Goal: Information Seeking & Learning: Learn about a topic

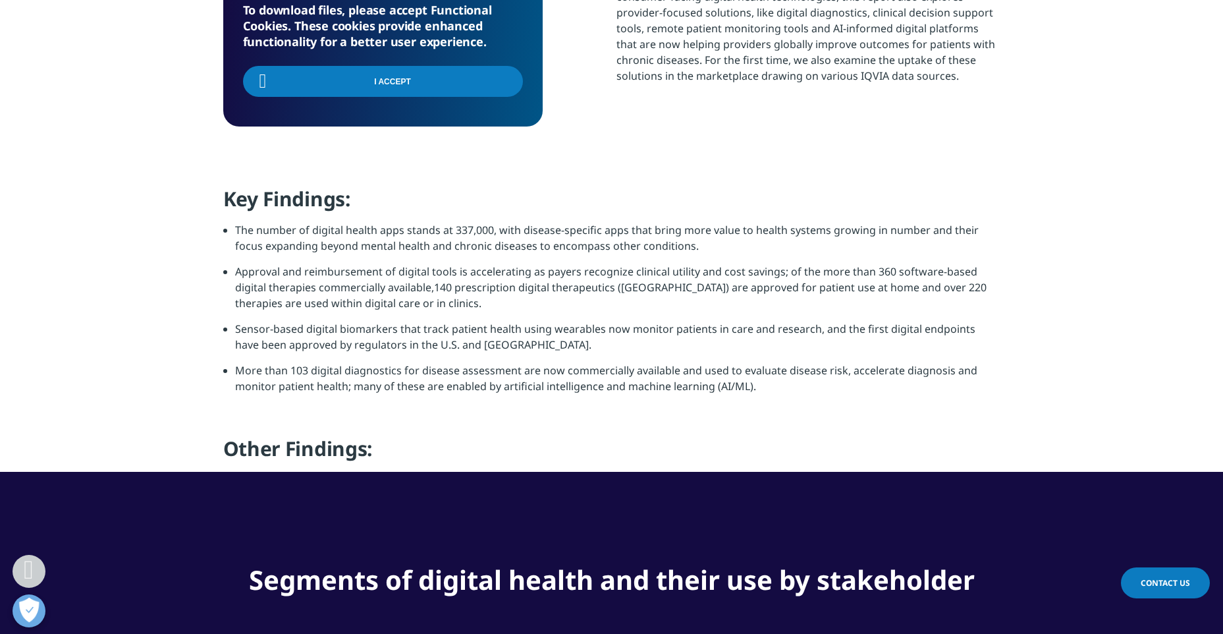
scroll to position [1383, 0]
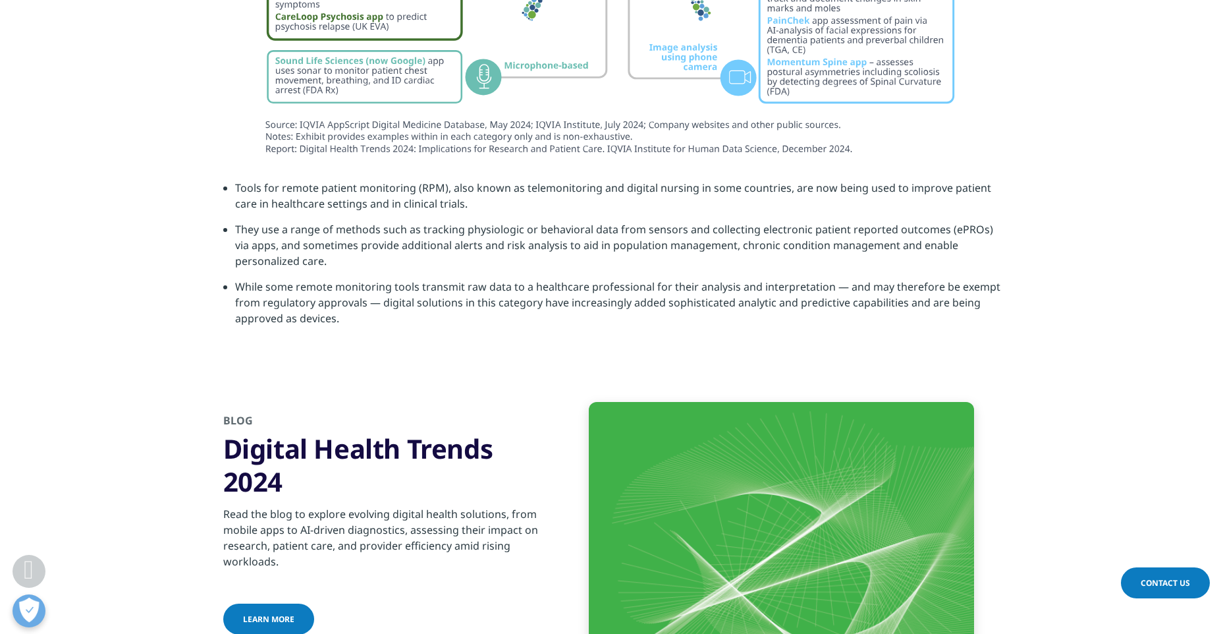
scroll to position [5994, 0]
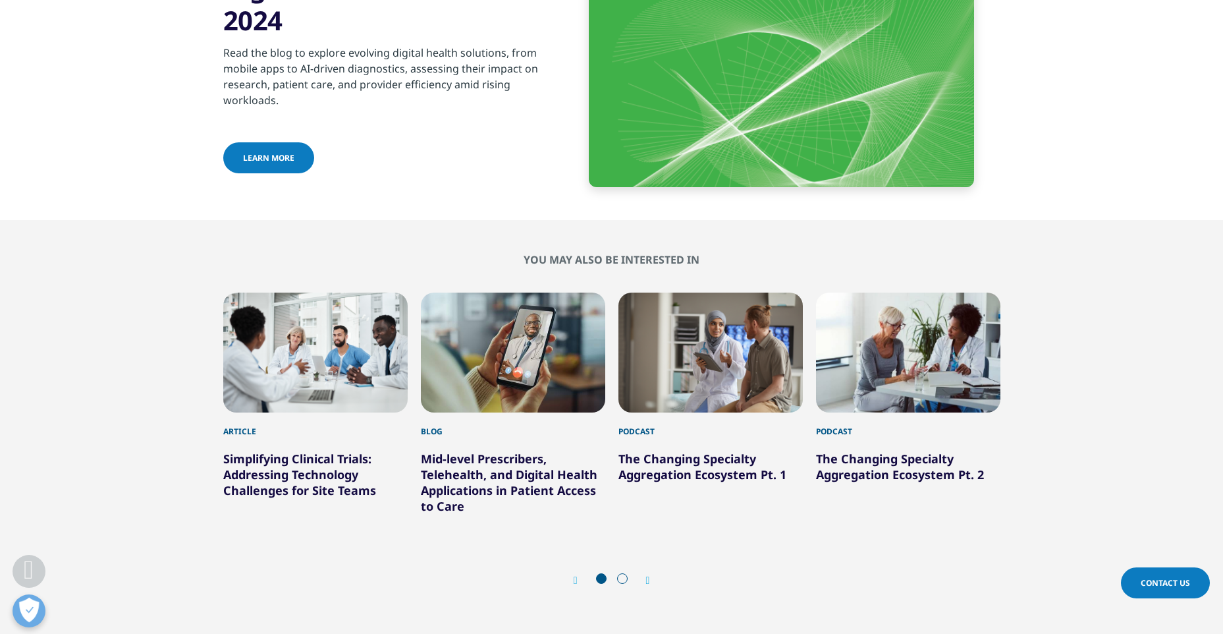
click at [292, 144] on link "Learn more" at bounding box center [268, 157] width 91 height 31
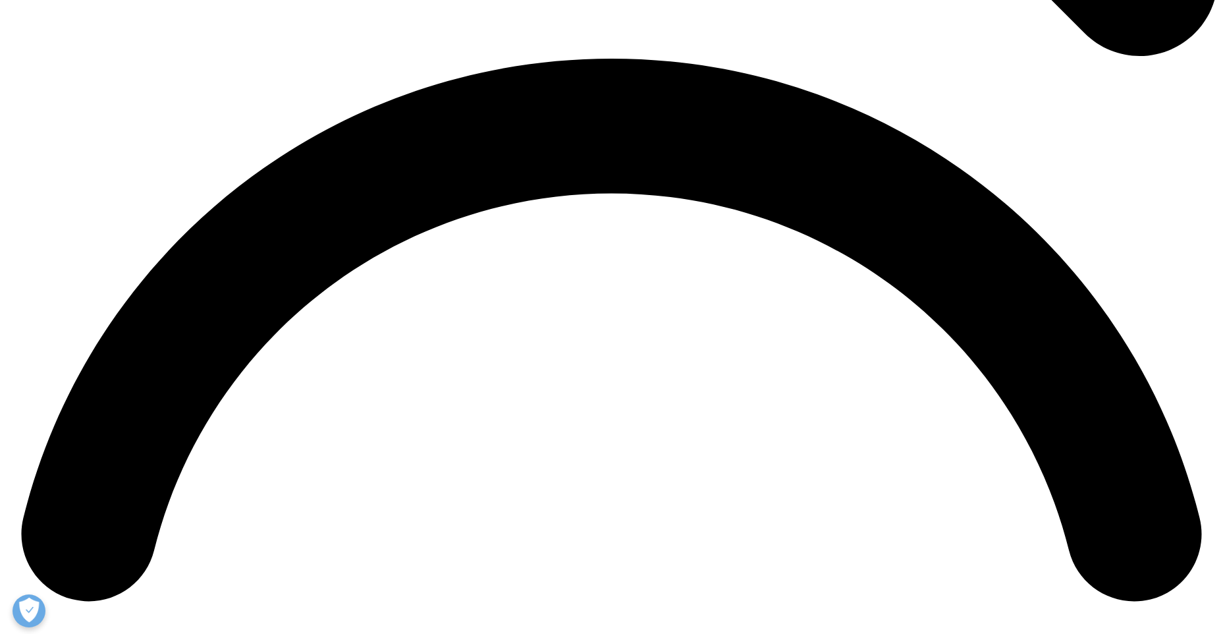
scroll to position [1638, 0]
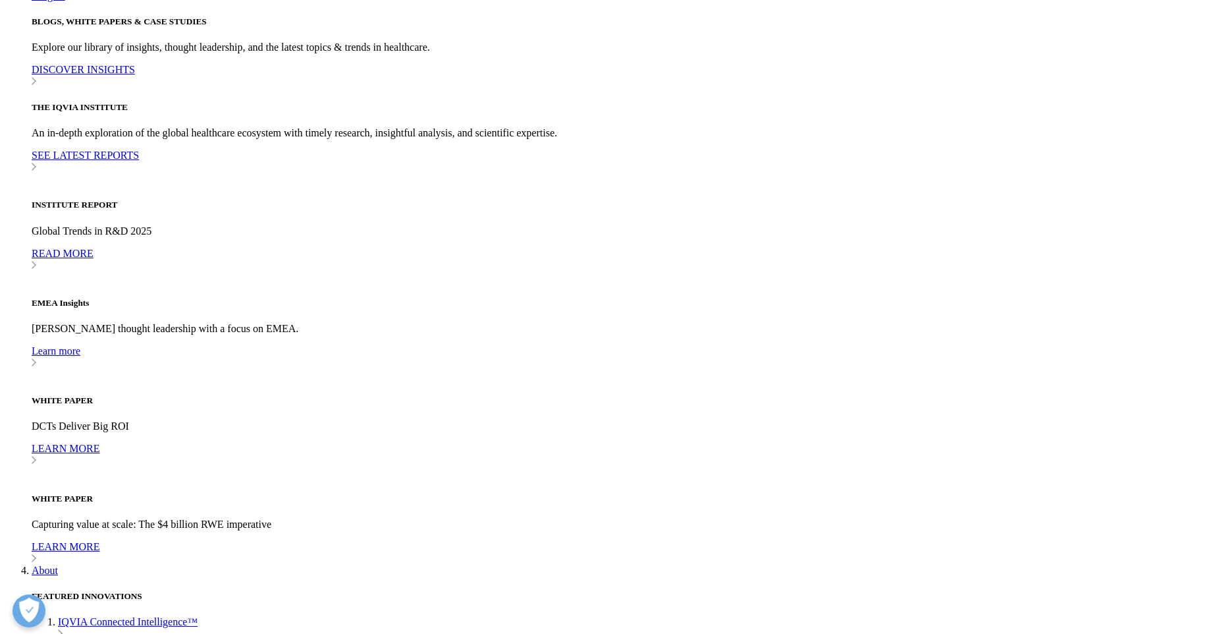
scroll to position [3882, 0]
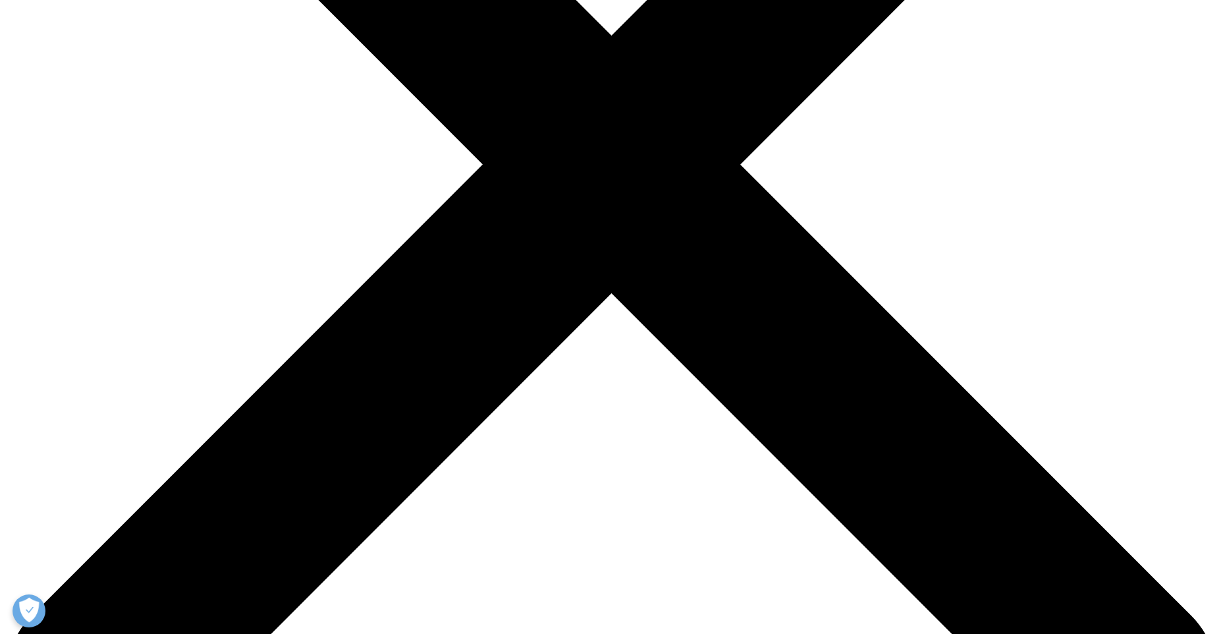
scroll to position [922, 0]
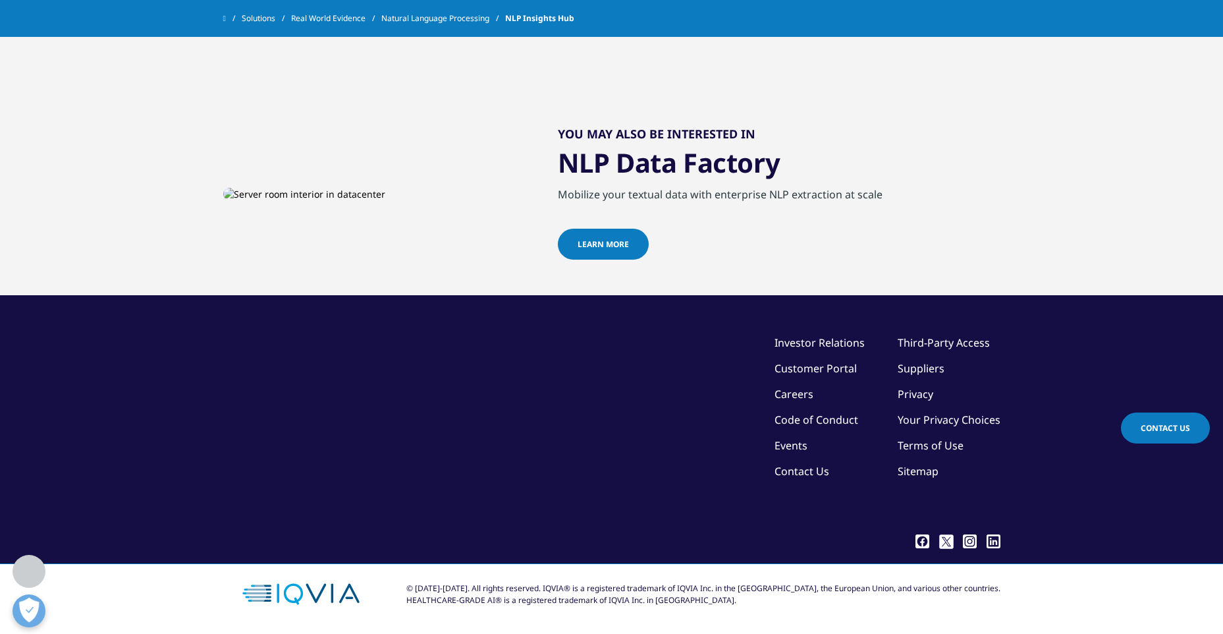
scroll to position [4775, 0]
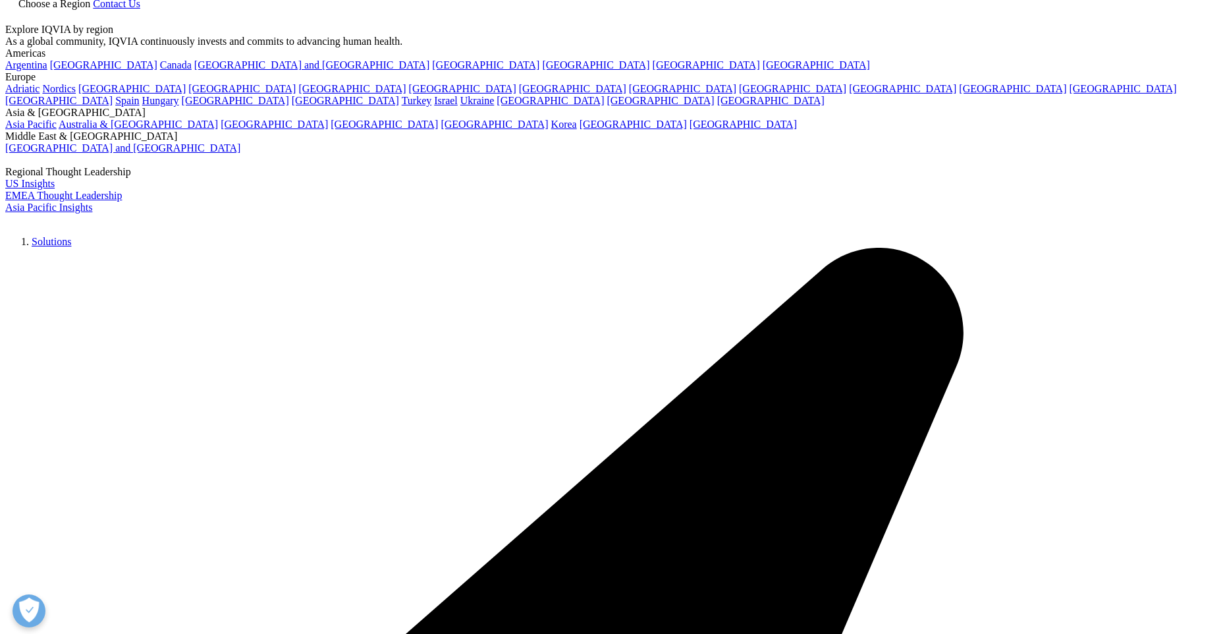
scroll to position [2285, 0]
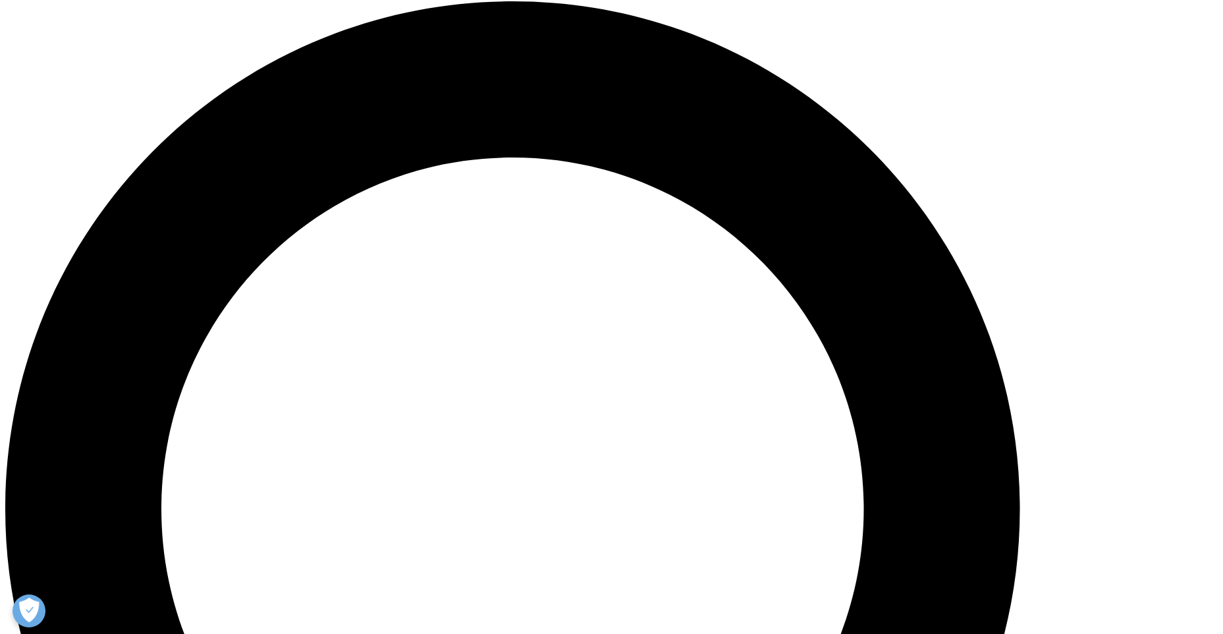
scroll to position [1473, 0]
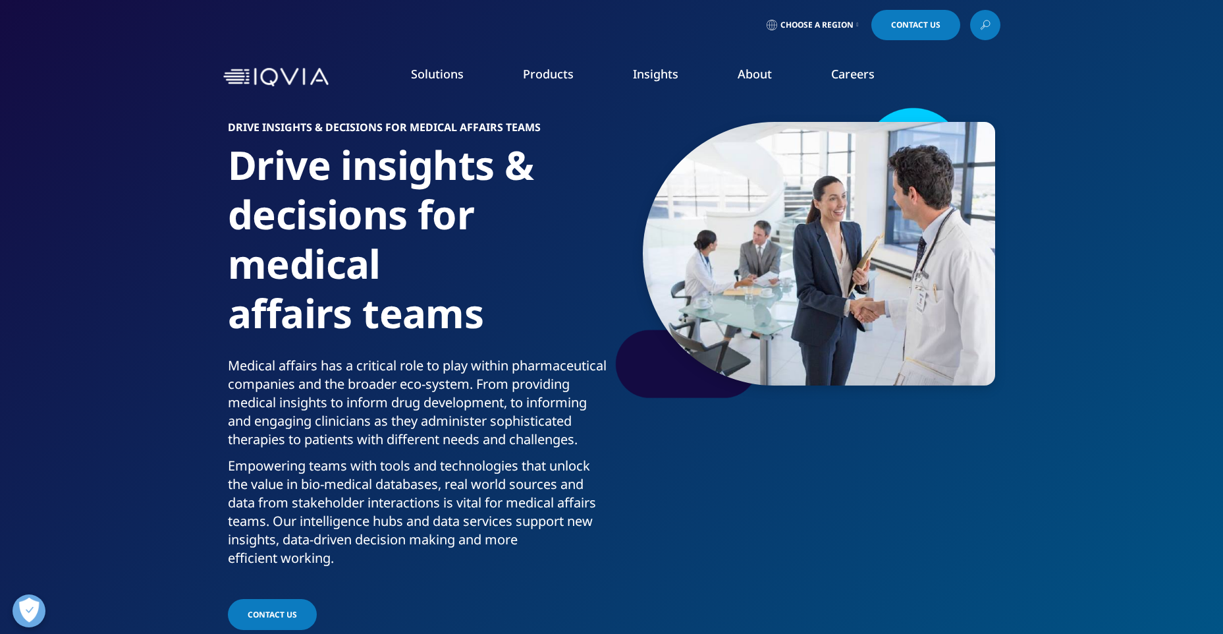
click at [913, 535] on div "Drive insights & decisions for medical affairs teams Drive insights & decisions…" at bounding box center [611, 368] width 777 height 527
click at [531, 171] on h1 "Drive insights & decisions for medical affairs teams" at bounding box center [417, 248] width 379 height 216
